Goal: Information Seeking & Learning: Check status

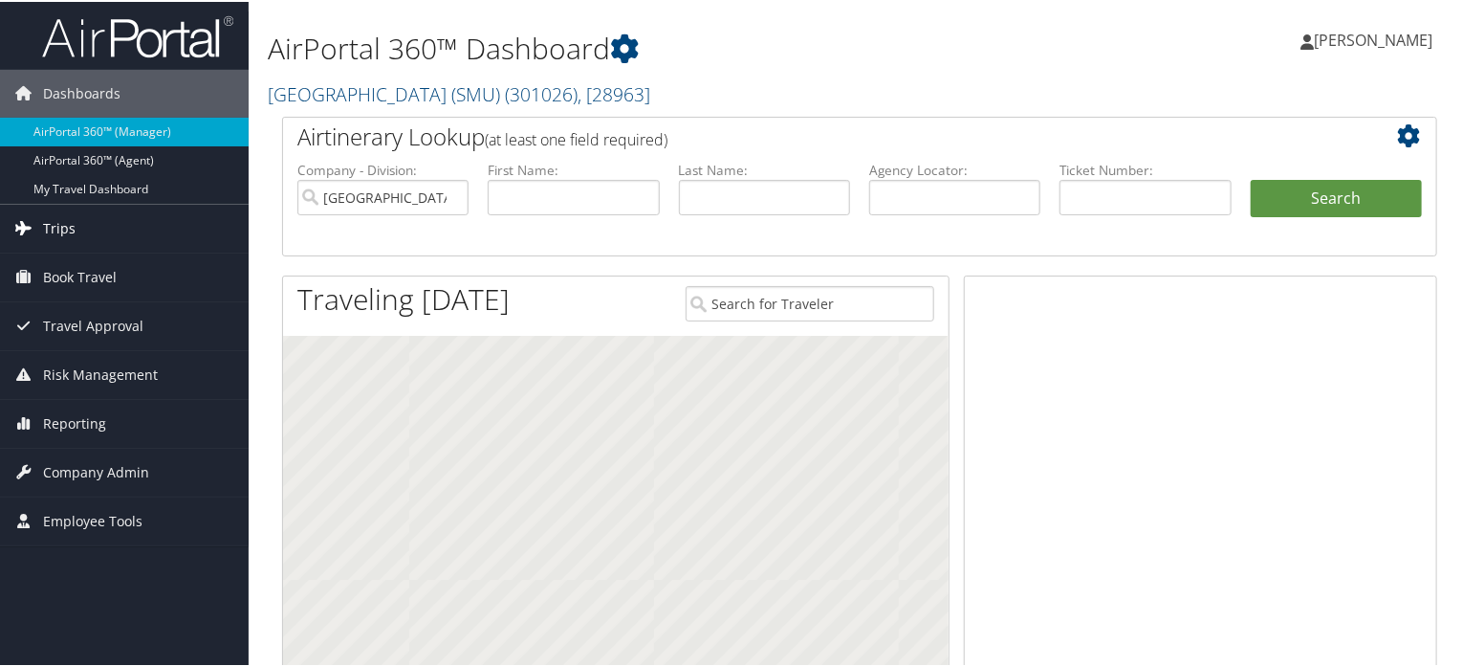
click at [56, 232] on span "Trips" at bounding box center [59, 227] width 33 height 48
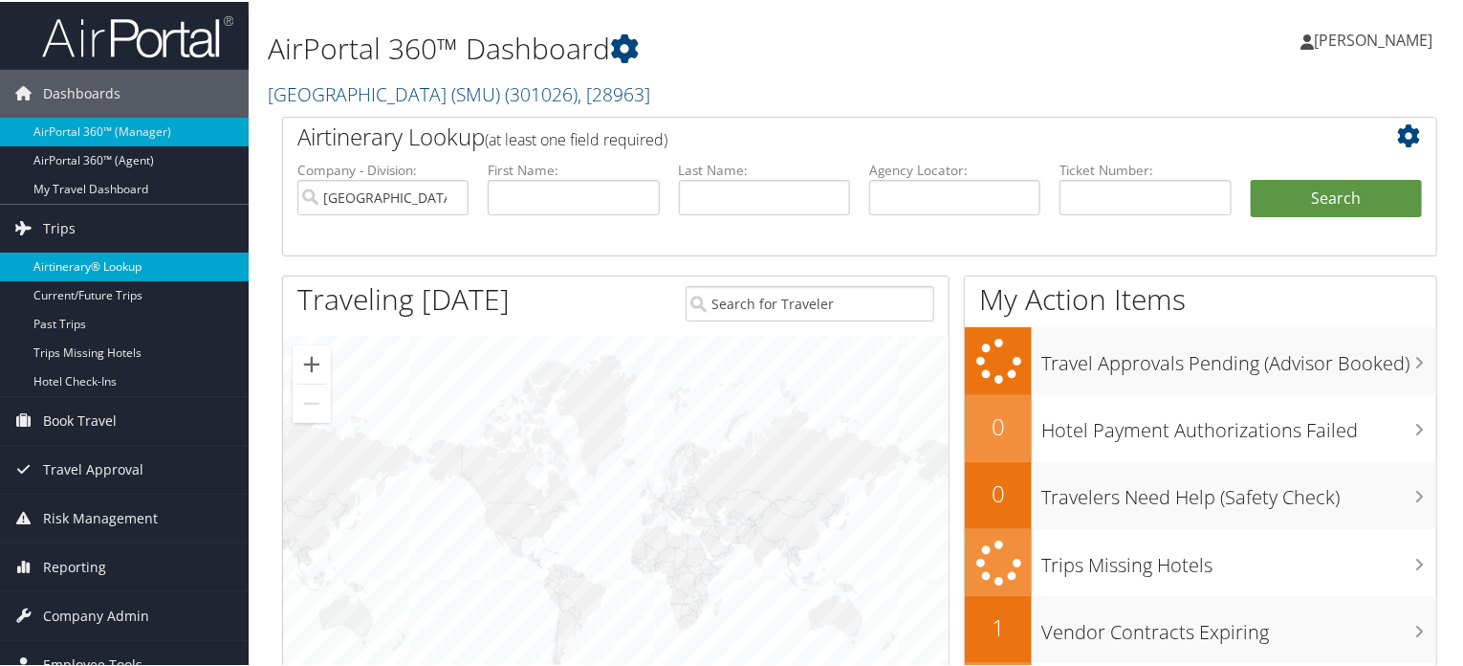
click at [100, 267] on link "Airtinerary® Lookup" at bounding box center [124, 265] width 249 height 29
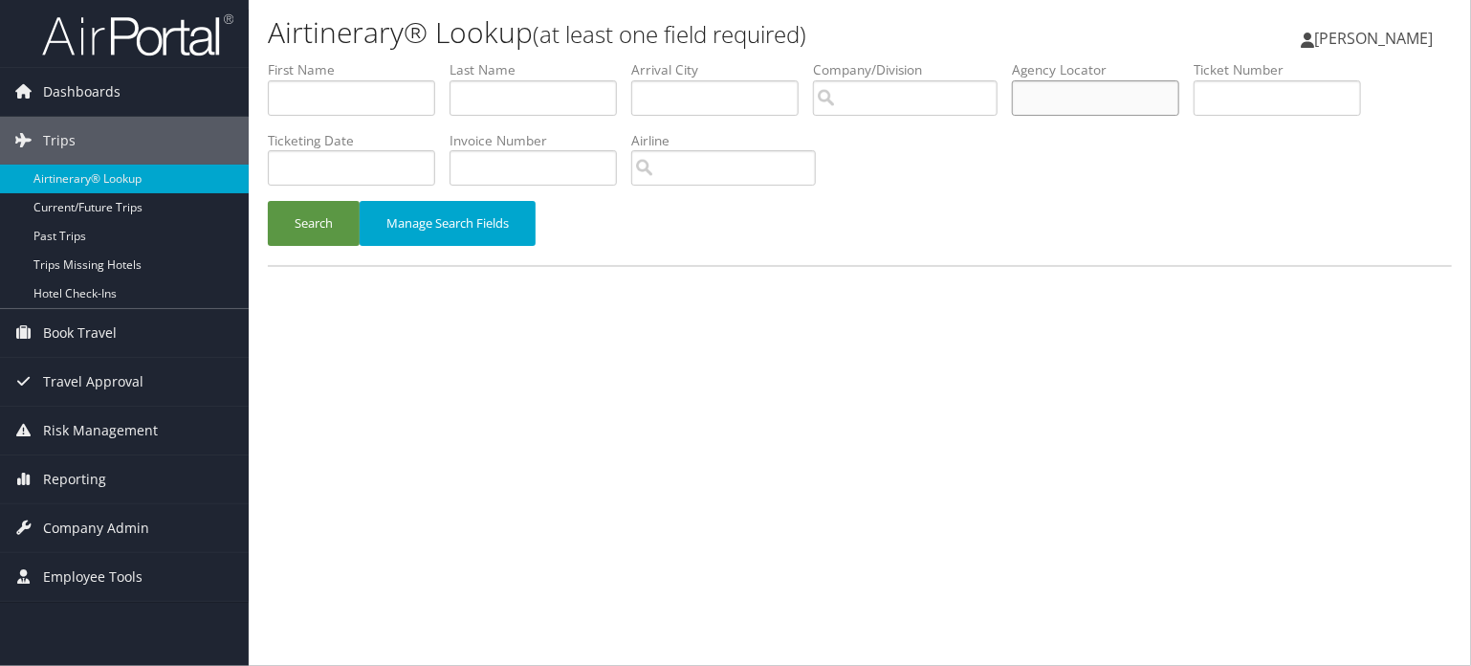
click at [1043, 112] on input "text" at bounding box center [1095, 97] width 167 height 35
paste input "DLP0KN"
click at [298, 221] on button "Search" at bounding box center [314, 223] width 92 height 45
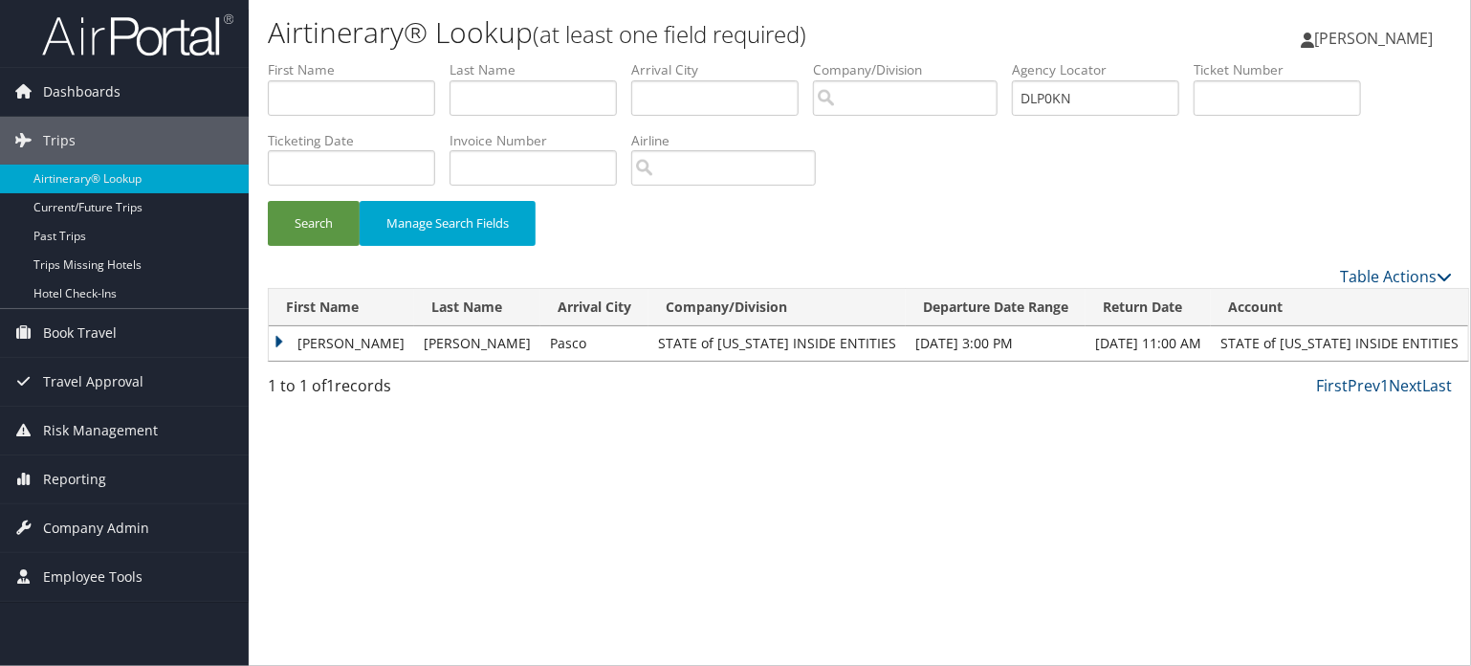
click at [339, 340] on td "MATTHEW JAMES" at bounding box center [341, 343] width 145 height 34
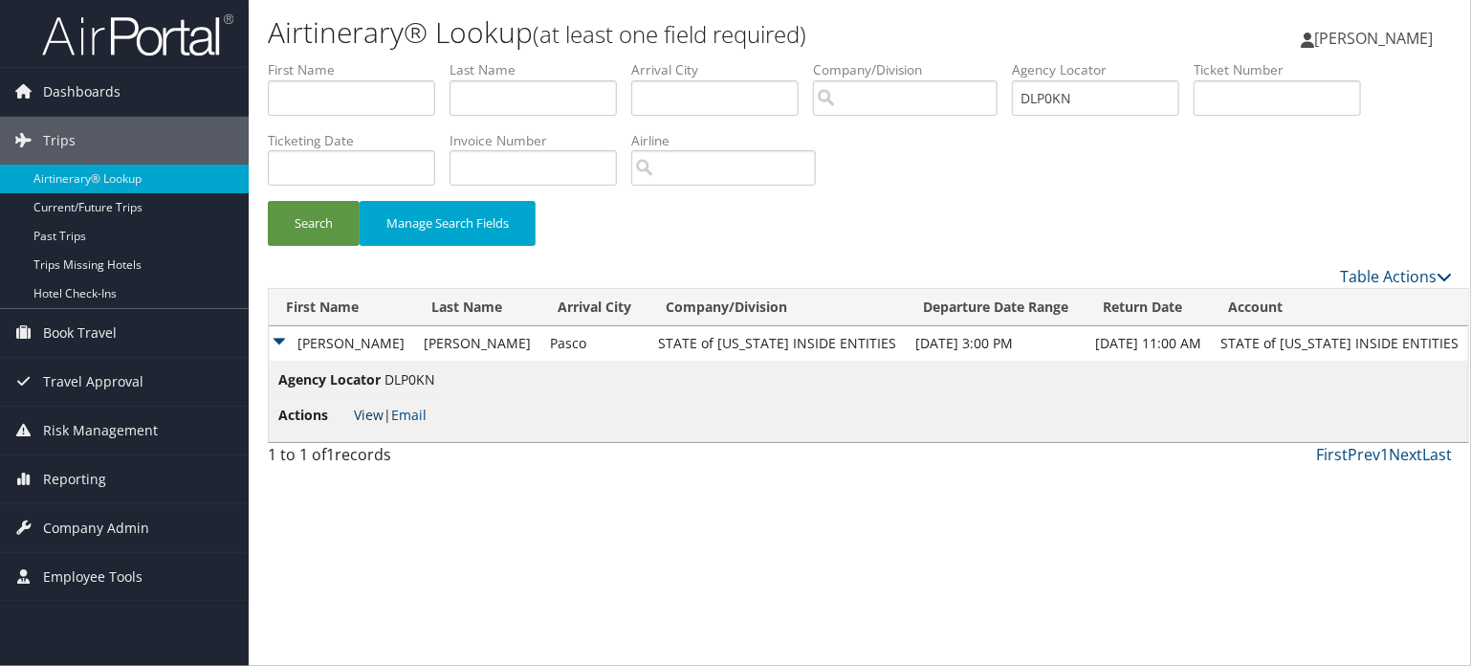
click at [364, 415] on link "View" at bounding box center [369, 414] width 30 height 18
drag, startPoint x: 1097, startPoint y: 95, endPoint x: 716, endPoint y: 106, distance: 380.8
click at [719, 60] on ul "First Name Last Name Departure City Arrival City Company/Division Airport/City …" at bounding box center [860, 60] width 1184 height 0
paste input "2FH"
type input "DLP2FH"
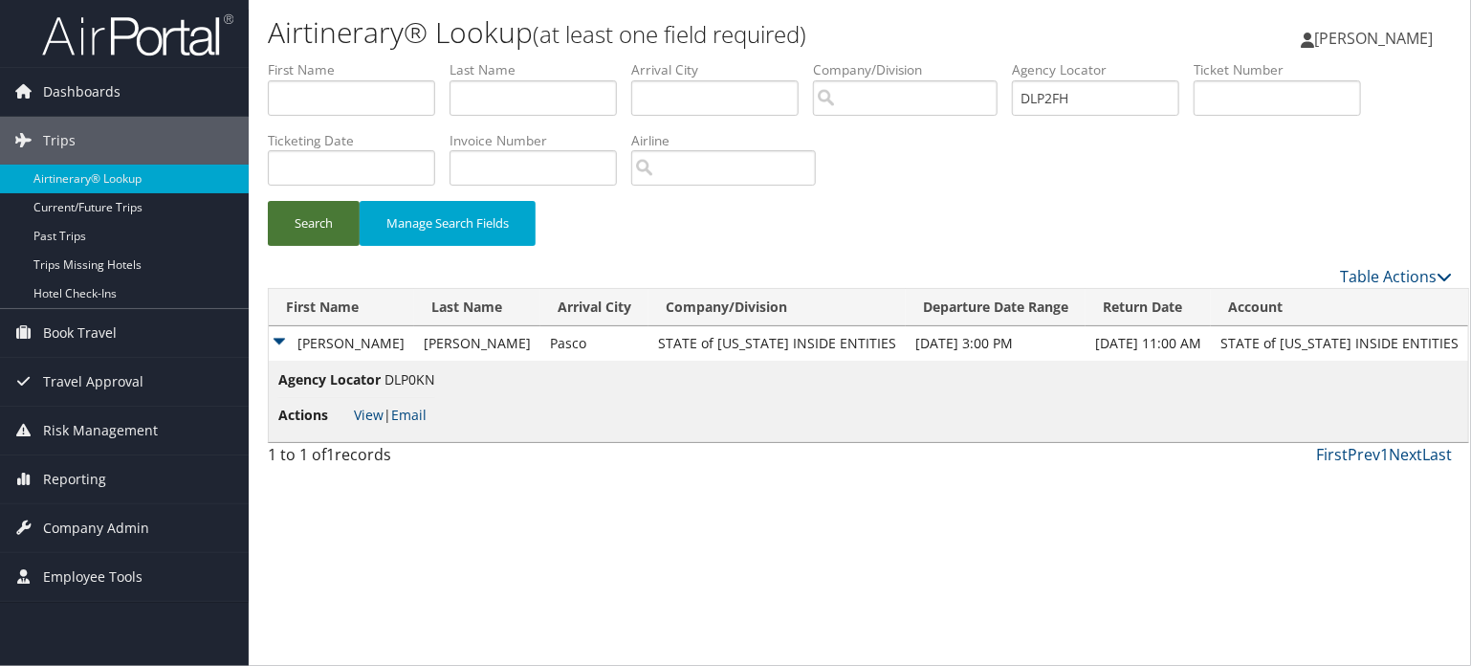
click at [330, 222] on button "Search" at bounding box center [314, 223] width 92 height 45
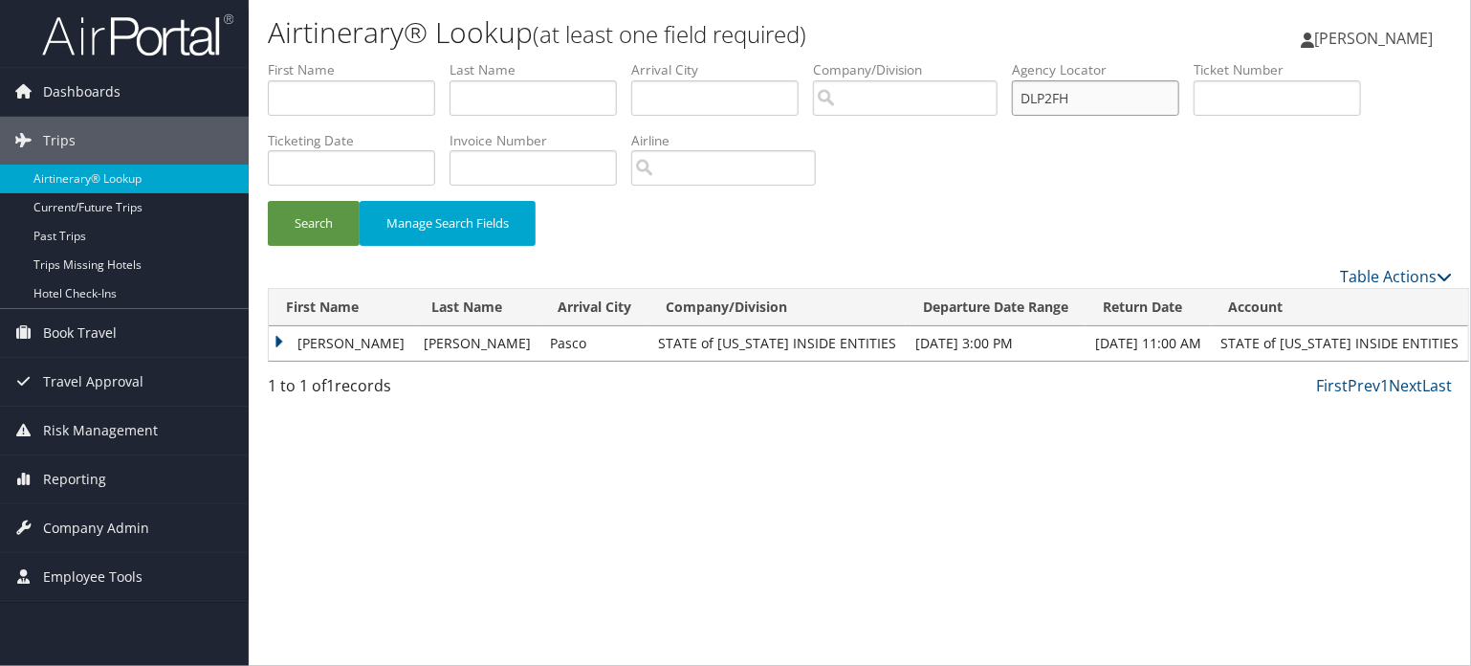
drag, startPoint x: 1085, startPoint y: 92, endPoint x: 864, endPoint y: 103, distance: 221.2
click at [866, 60] on ul "First Name Last Name Departure City Arrival City Company/Division Airport/City …" at bounding box center [860, 60] width 1184 height 0
paste input "3YG"
click at [287, 228] on button "Search" at bounding box center [314, 223] width 92 height 45
click at [310, 346] on td "JADEN PETE" at bounding box center [341, 343] width 145 height 34
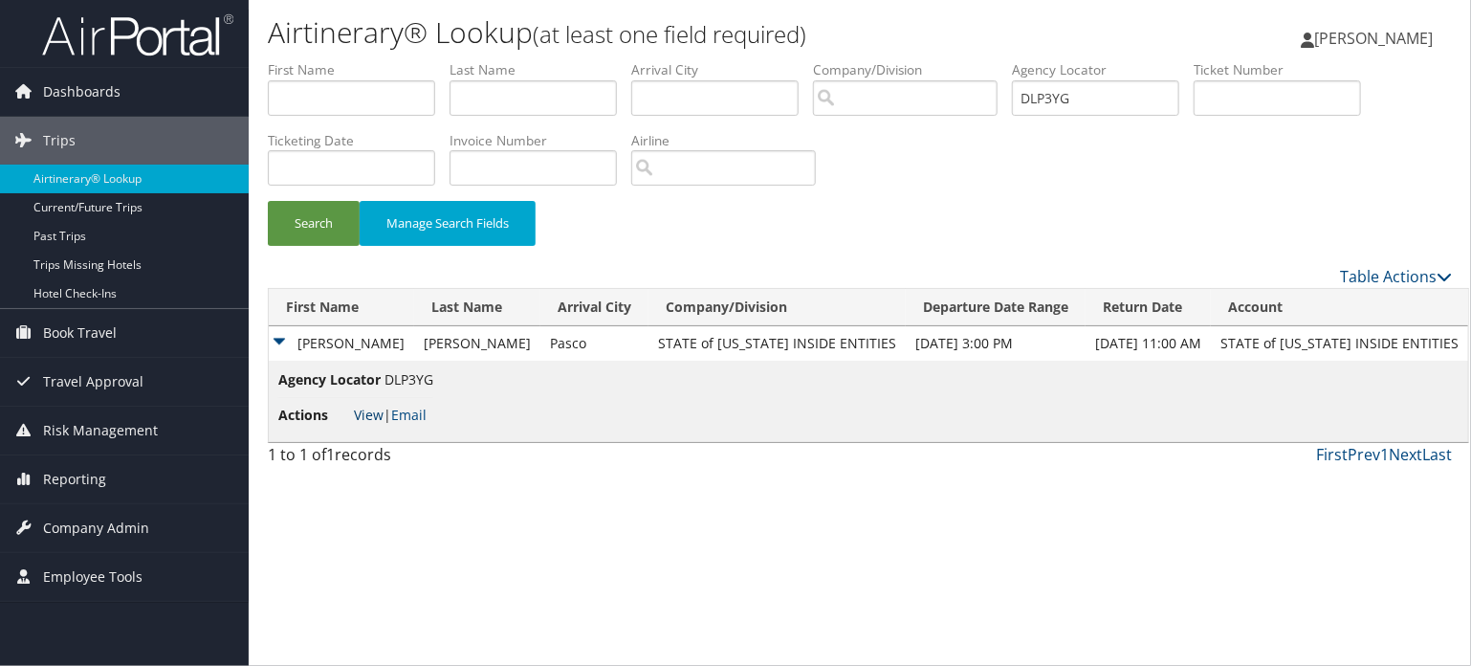
click at [370, 419] on link "View" at bounding box center [369, 414] width 30 height 18
drag, startPoint x: 1034, startPoint y: 96, endPoint x: 712, endPoint y: 94, distance: 321.3
click at [712, 60] on ul "First Name Last Name Departure City Arrival City Company/Division Airport/City …" at bounding box center [860, 60] width 1184 height 0
paste input "4KC"
drag, startPoint x: 329, startPoint y: 201, endPoint x: 327, endPoint y: 210, distance: 9.8
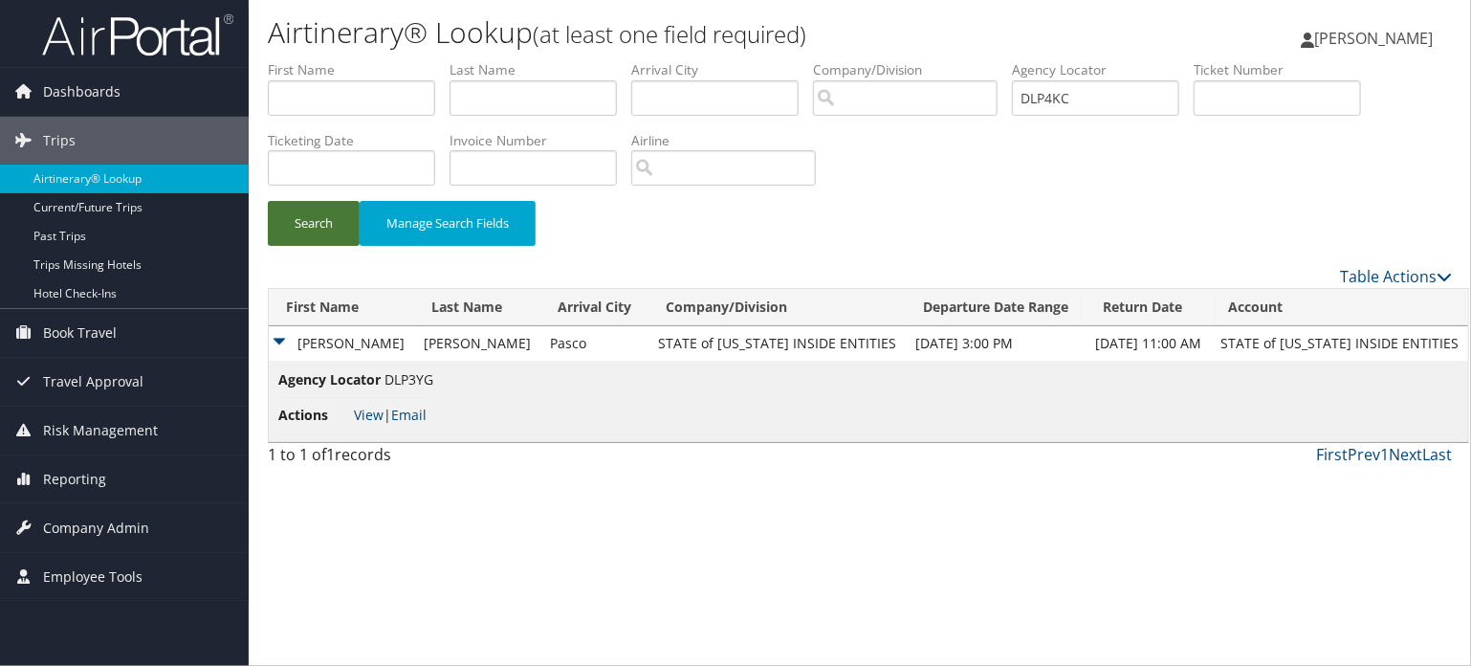
click at [329, 202] on button "Search" at bounding box center [314, 223] width 92 height 45
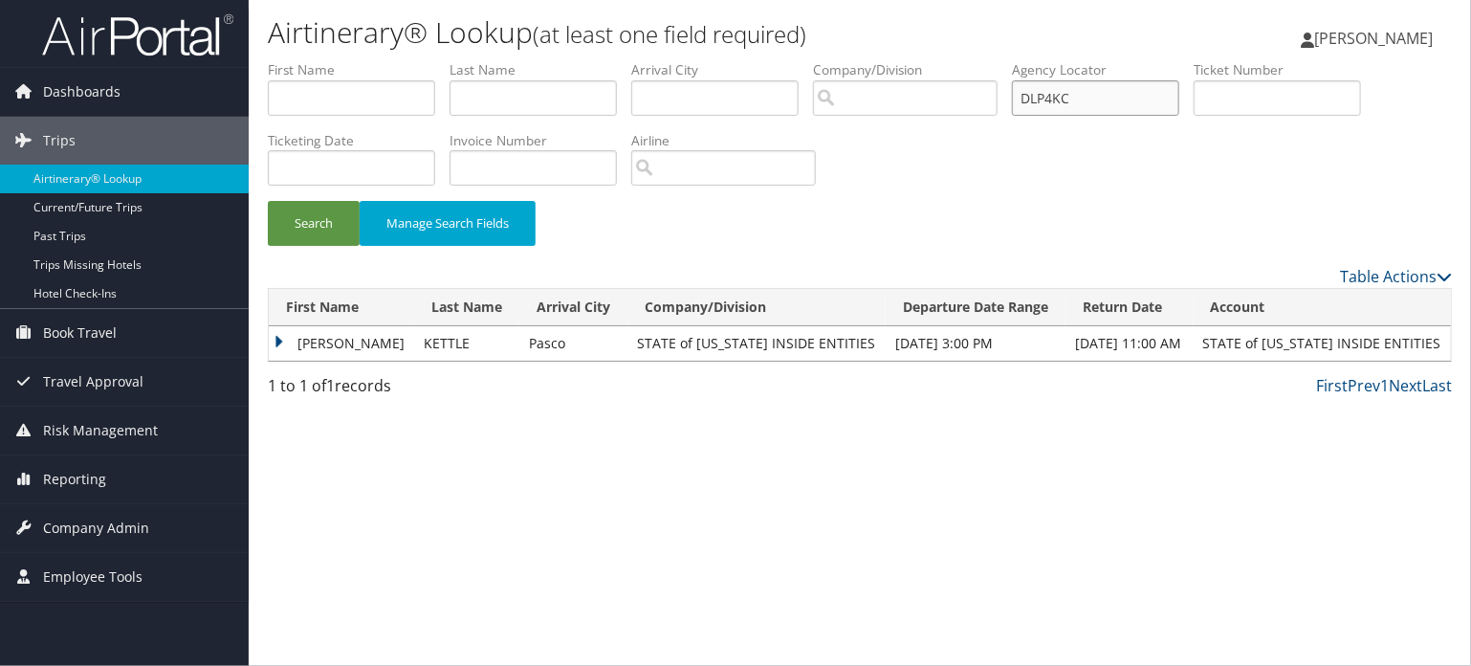
drag, startPoint x: 1111, startPoint y: 105, endPoint x: 715, endPoint y: 119, distance: 396.1
click at [734, 60] on ul "First Name Last Name Departure City Arrival City Company/Division Airport/City …" at bounding box center [860, 60] width 1184 height 0
paste input "569"
click at [291, 231] on button "Search" at bounding box center [314, 223] width 92 height 45
drag, startPoint x: 1118, startPoint y: 95, endPoint x: 907, endPoint y: 86, distance: 211.5
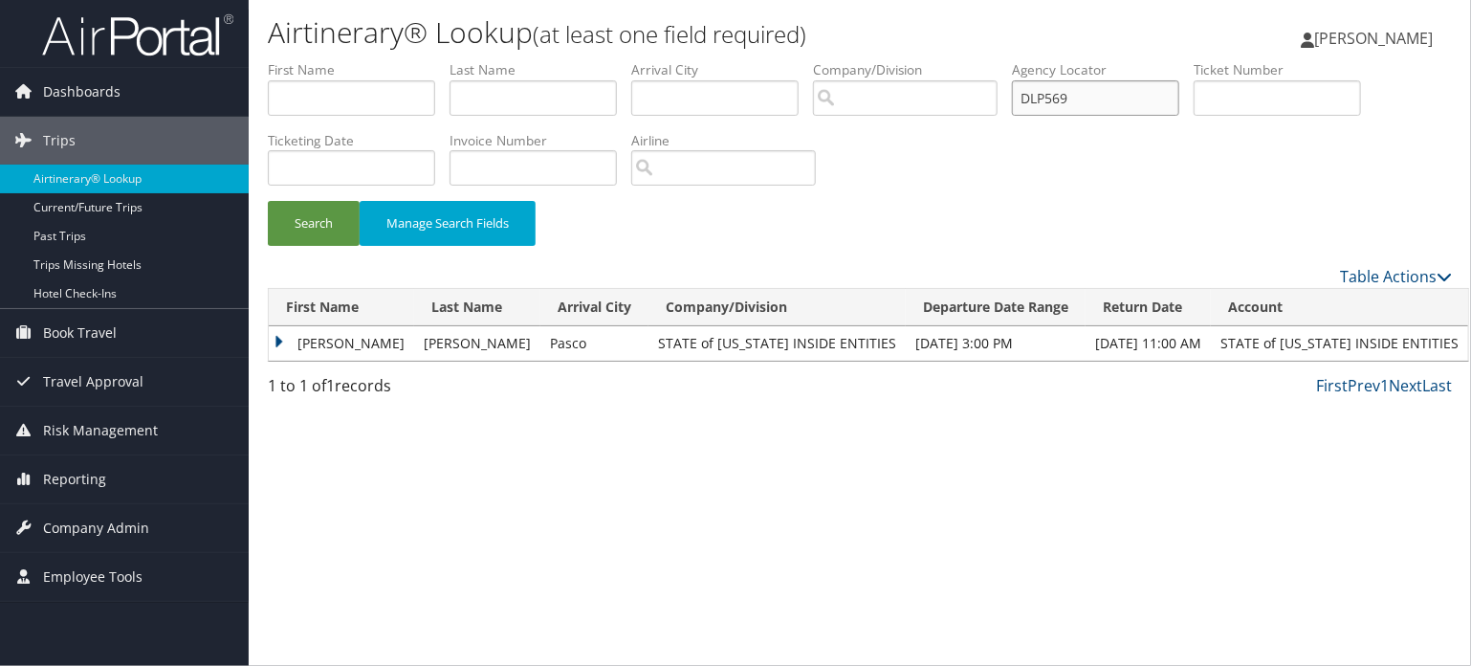
click at [907, 60] on ul "First Name Last Name Departure City Arrival City Company/Division Airport/City …" at bounding box center [860, 60] width 1184 height 0
paste input "YQ"
click at [330, 221] on button "Search" at bounding box center [314, 223] width 92 height 45
click at [329, 321] on th "First Name" at bounding box center [341, 307] width 145 height 37
click at [328, 345] on td "KELLY MCLAUGHLIN" at bounding box center [341, 343] width 145 height 34
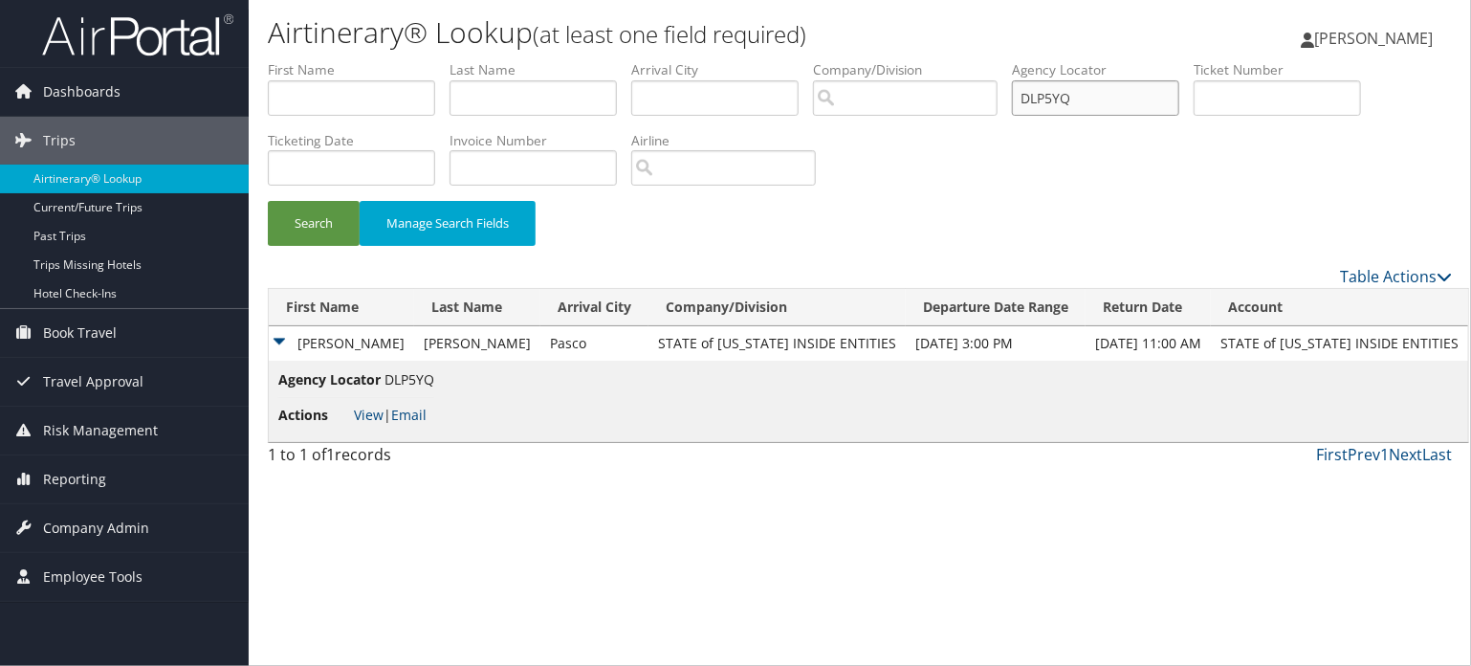
drag, startPoint x: 1102, startPoint y: 98, endPoint x: 1011, endPoint y: 83, distance: 92.0
click at [1014, 60] on ul "First Name Last Name Departure City Arrival City Company/Division Airport/City …" at bounding box center [860, 60] width 1184 height 0
paste input "6LV"
click at [295, 212] on button "Search" at bounding box center [314, 223] width 92 height 45
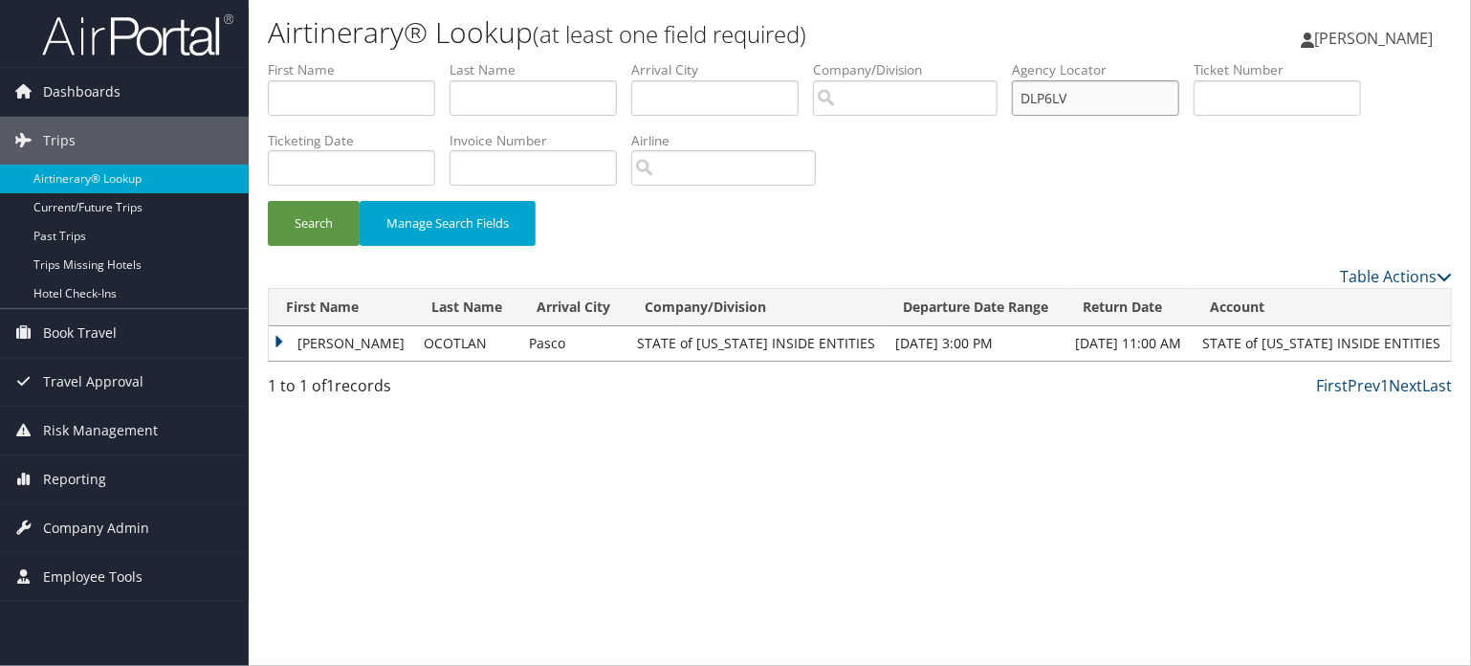
drag, startPoint x: 1103, startPoint y: 95, endPoint x: 858, endPoint y: 106, distance: 245.1
click at [868, 60] on ul "First Name Last Name Departure City Arrival City Company/Division Airport/City …" at bounding box center [860, 60] width 1184 height 0
paste input "771"
click at [271, 239] on button "Search" at bounding box center [314, 223] width 92 height 45
drag, startPoint x: 875, startPoint y: 107, endPoint x: 864, endPoint y: 111, distance: 11.2
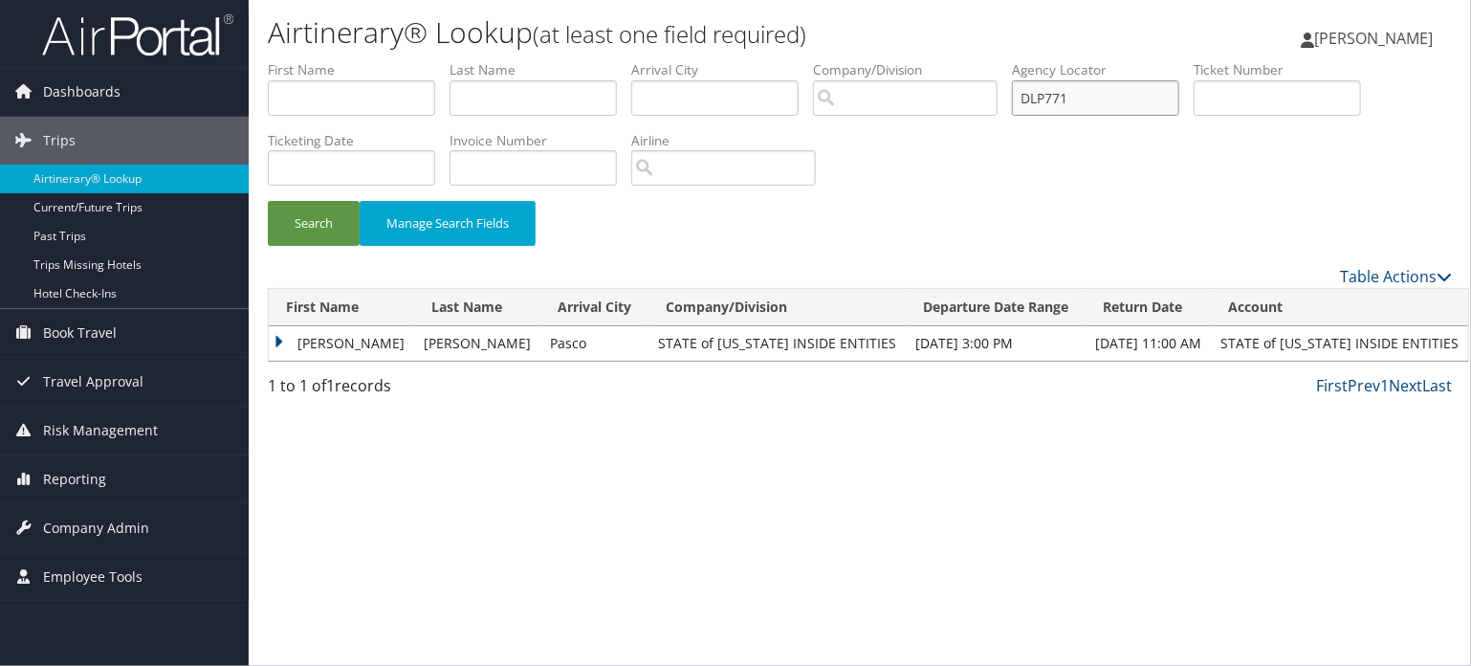
click at [873, 60] on ul "First Name Last Name Departure City Arrival City Company/Division Airport/City …" at bounding box center [860, 60] width 1184 height 0
paste input "PX"
click at [340, 212] on button "Search" at bounding box center [314, 223] width 92 height 45
drag, startPoint x: 1126, startPoint y: 101, endPoint x: 644, endPoint y: 119, distance: 483.2
click at [659, 60] on ul "First Name Last Name Departure City Arrival City Company/Division Airport/City …" at bounding box center [860, 60] width 1184 height 0
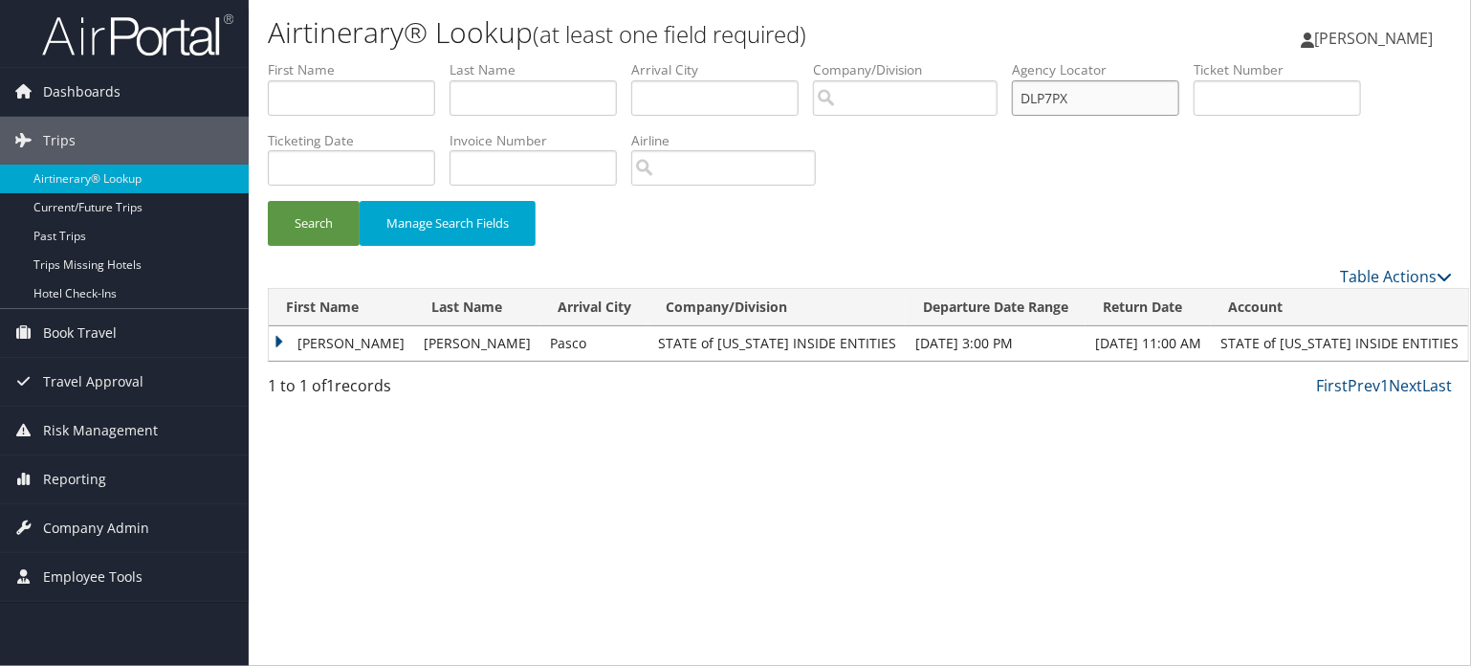
paste input "8B8"
click at [295, 233] on button "Search" at bounding box center [314, 223] width 92 height 45
drag, startPoint x: 1128, startPoint y: 92, endPoint x: 719, endPoint y: 102, distance: 409.4
click at [723, 60] on ul "First Name Last Name Departure City Arrival City Company/Division Airport/City …" at bounding box center [860, 60] width 1184 height 0
paste input "Z9"
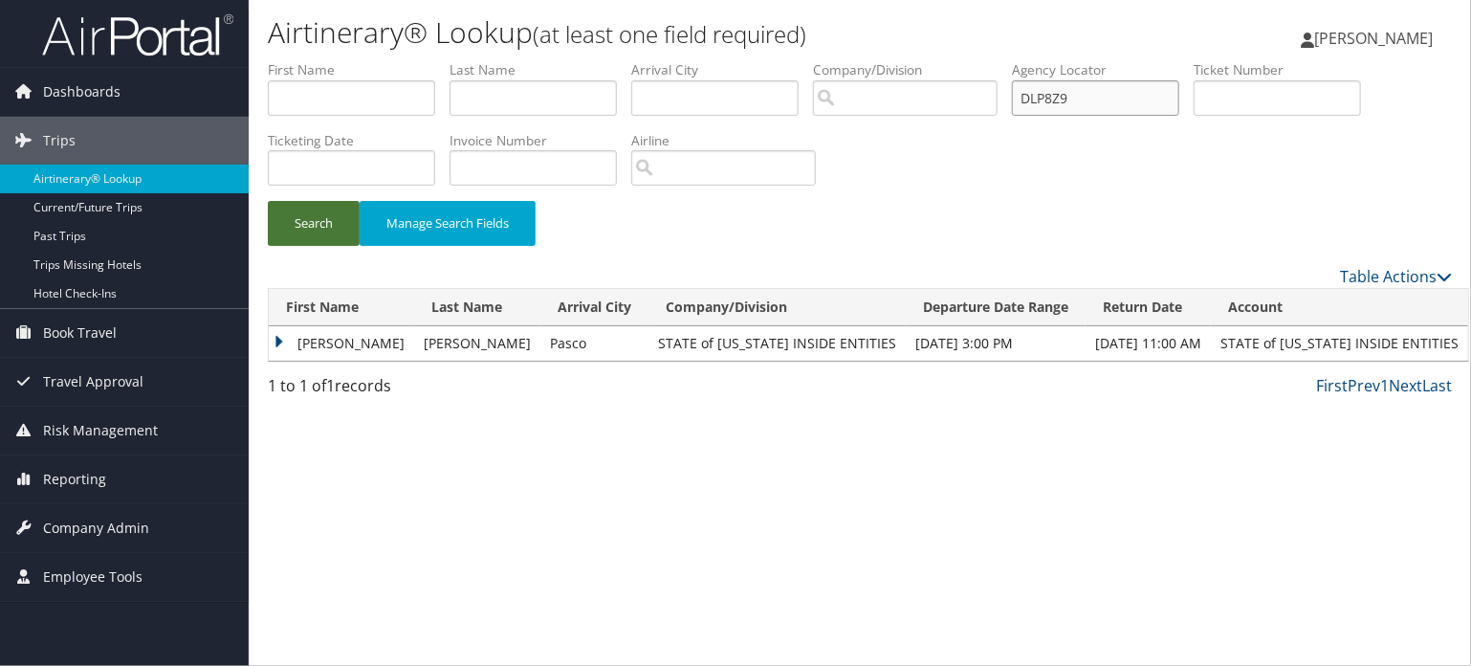
type input "DLP8Z9"
click at [279, 225] on button "Search" at bounding box center [314, 223] width 92 height 45
click at [1404, 39] on span "[PERSON_NAME]" at bounding box center [1373, 38] width 119 height 21
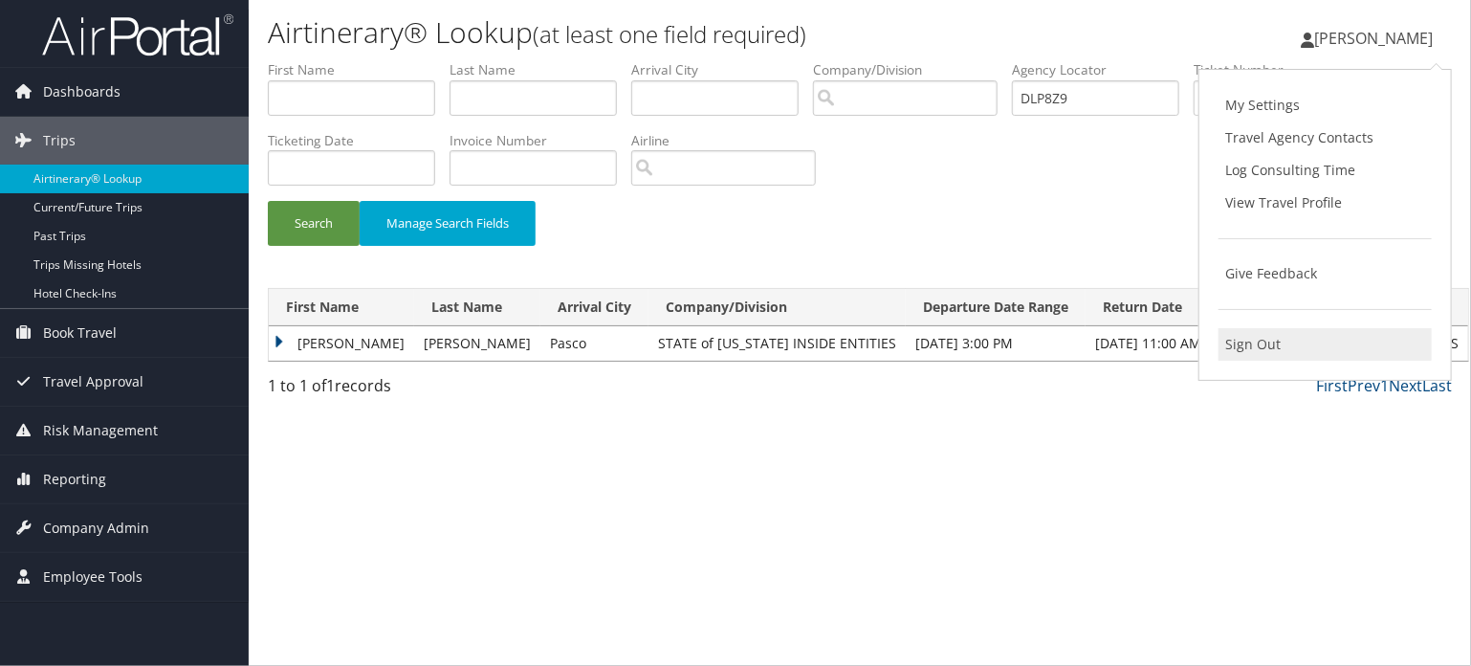
click at [1251, 351] on link "Sign Out" at bounding box center [1324, 344] width 213 height 33
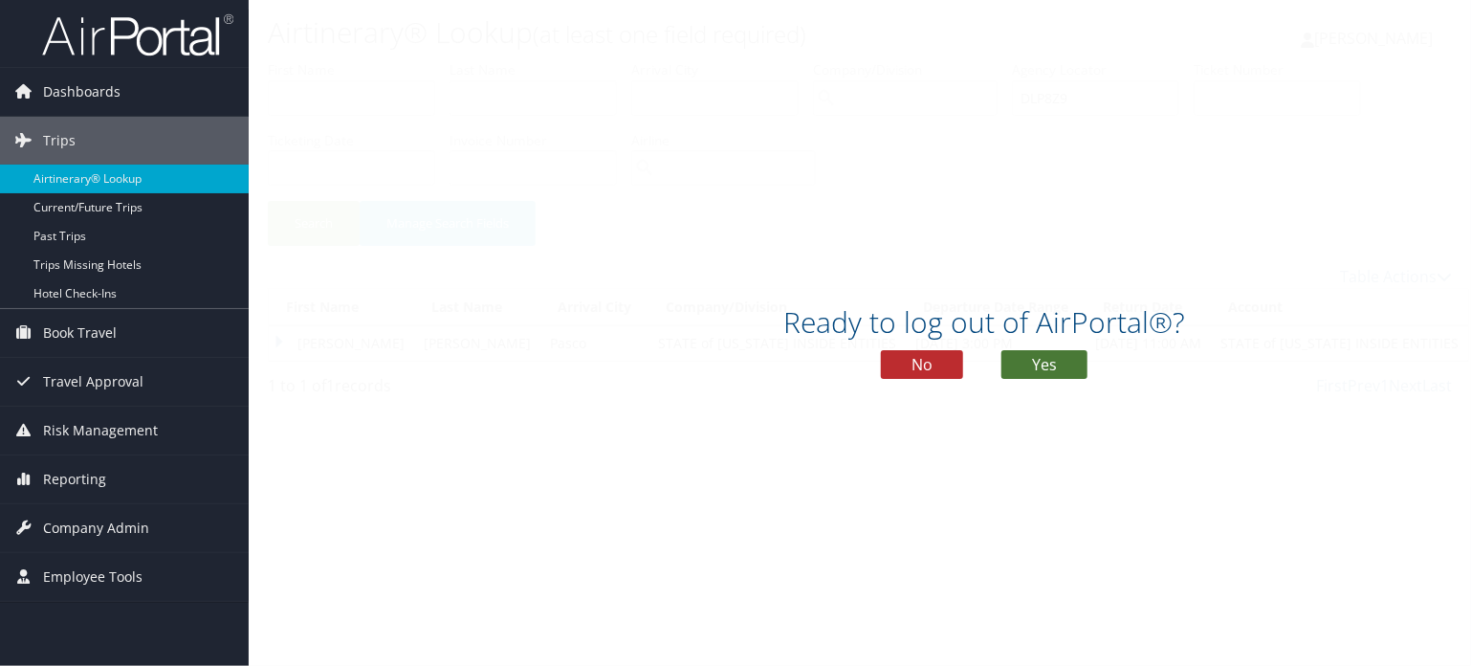
click at [1077, 362] on button "Yes" at bounding box center [1044, 364] width 86 height 29
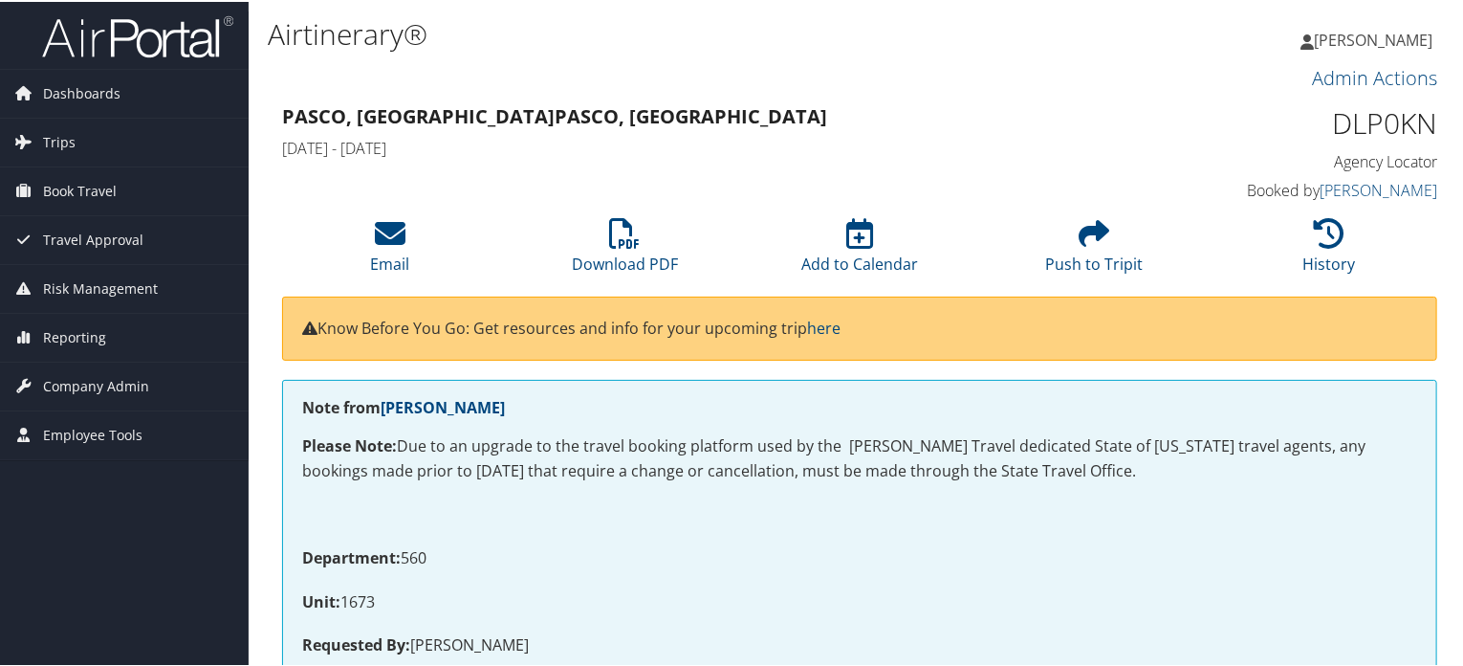
click at [1344, 124] on h1 "DLP0KN" at bounding box center [1304, 121] width 268 height 40
copy h1 "DLP0KN"
click at [378, 232] on icon at bounding box center [390, 231] width 31 height 31
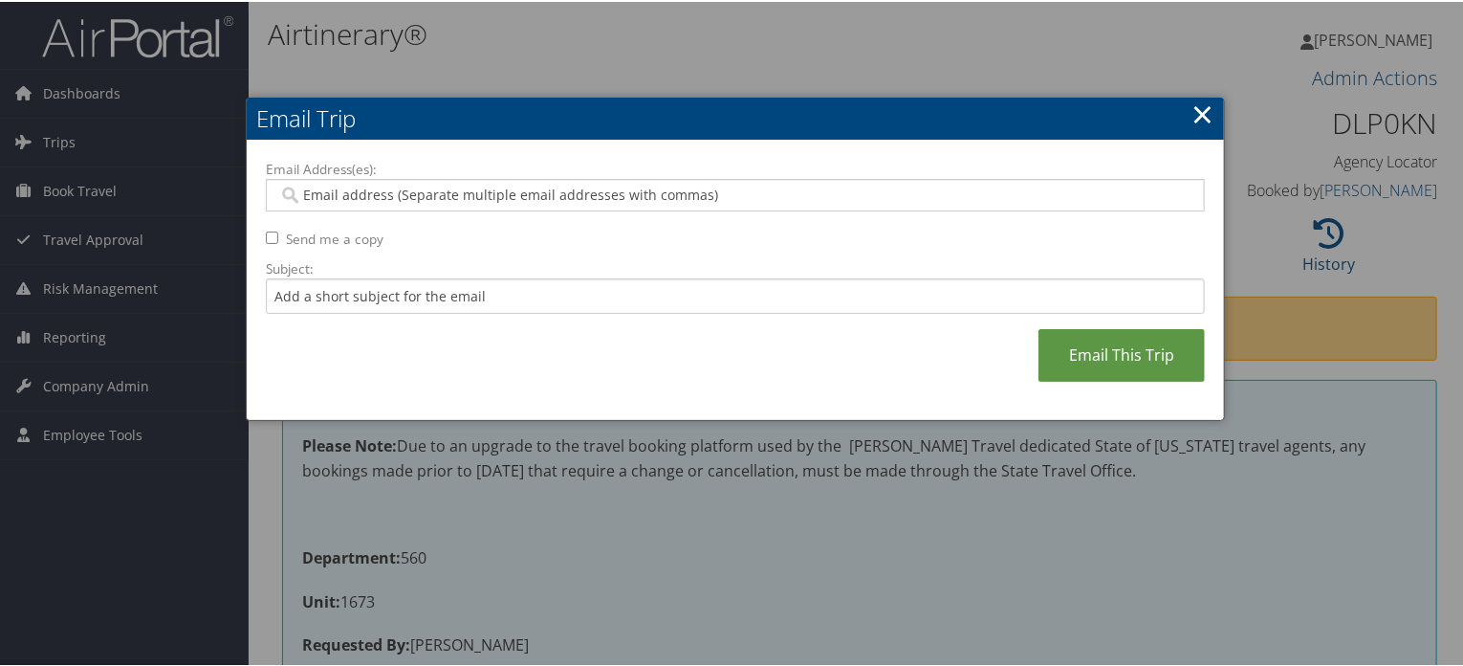
click at [564, 179] on div at bounding box center [735, 193] width 939 height 33
paste input "MATTHEWJARVIS@UTAH.GOV"
type input "MATTHEWJARVIS@UTAH.GOV"
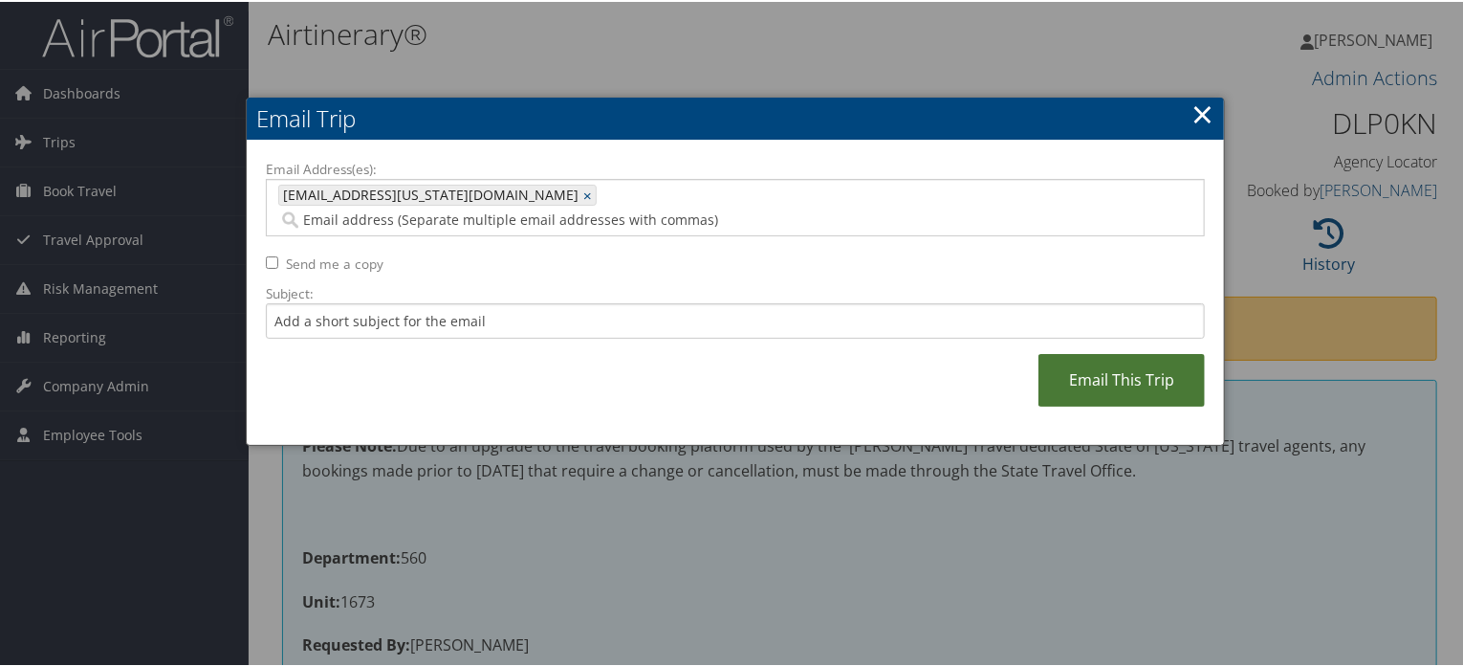
click at [1110, 352] on link "Email This Trip" at bounding box center [1121, 378] width 166 height 53
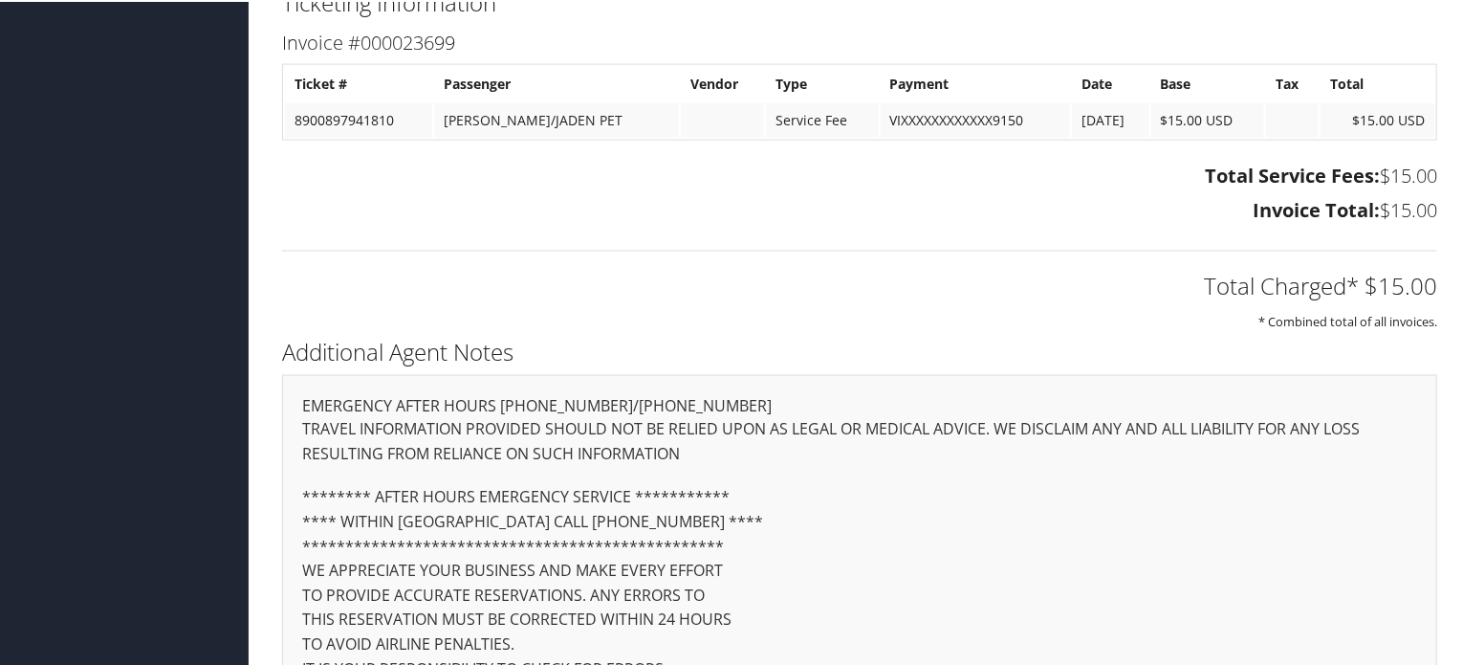
scroll to position [1507, 0]
